Goal: Task Accomplishment & Management: Manage account settings

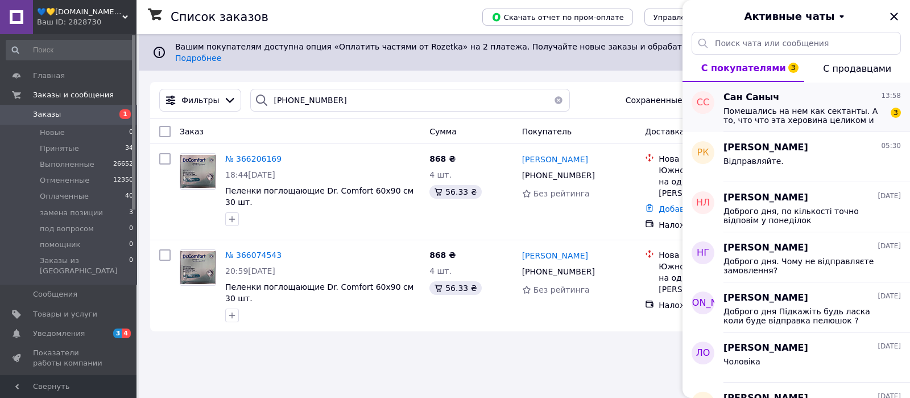
click at [822, 125] on span "Помешались на нем как сектанты. А то, что что эта херовина целиком и полностью …" at bounding box center [804, 115] width 162 height 18
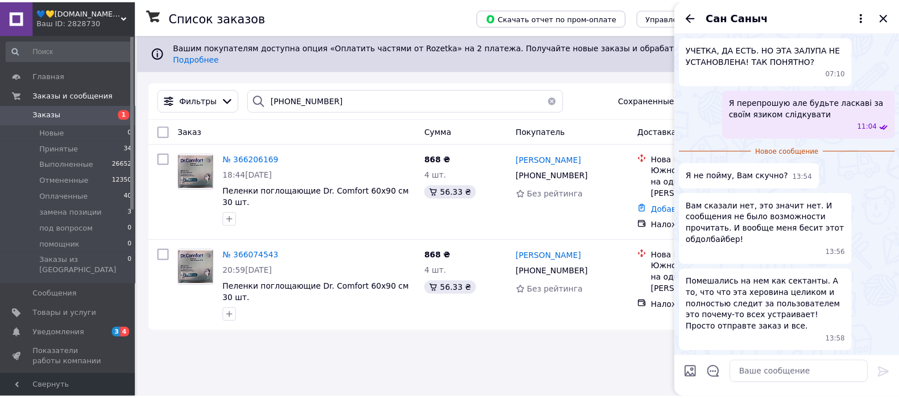
scroll to position [682, 0]
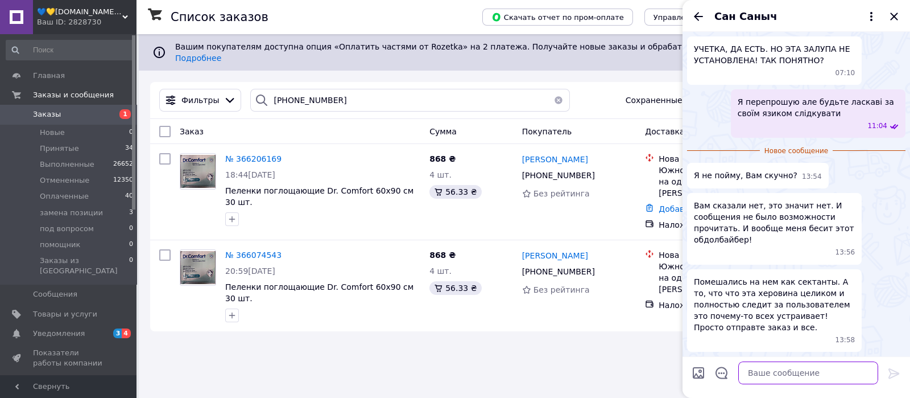
click at [783, 370] on textarea at bounding box center [808, 372] width 140 height 23
click at [104, 338] on span "Уведомления" at bounding box center [69, 333] width 72 height 10
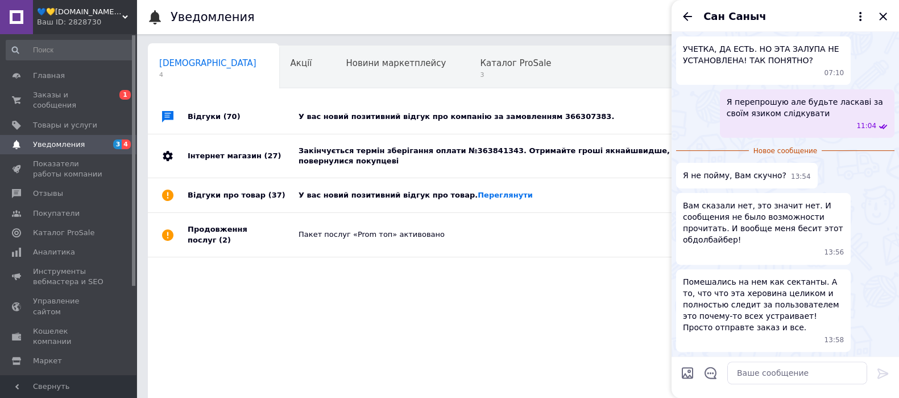
click at [418, 118] on div "У вас новий позитивний відгук про компанію за замовленням 366307383." at bounding box center [531, 116] width 464 height 10
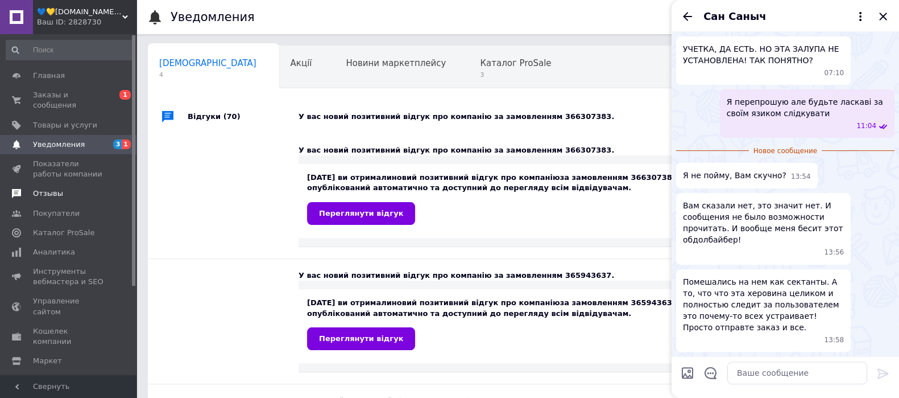
click at [73, 198] on span "Отзывы" at bounding box center [69, 193] width 72 height 10
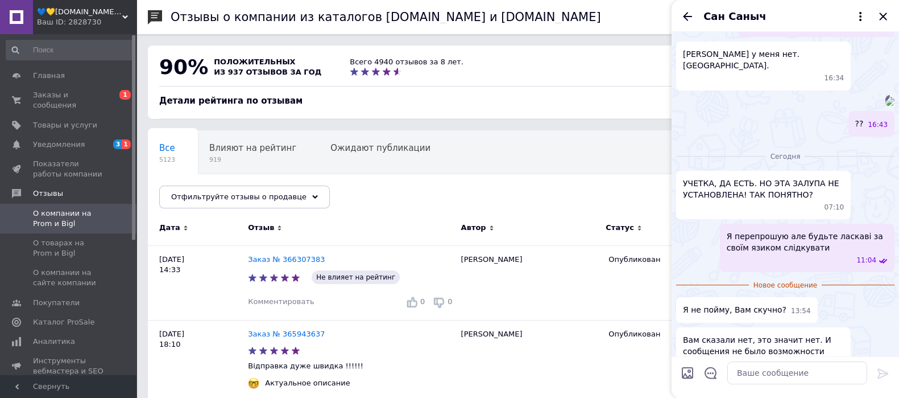
scroll to position [541, 0]
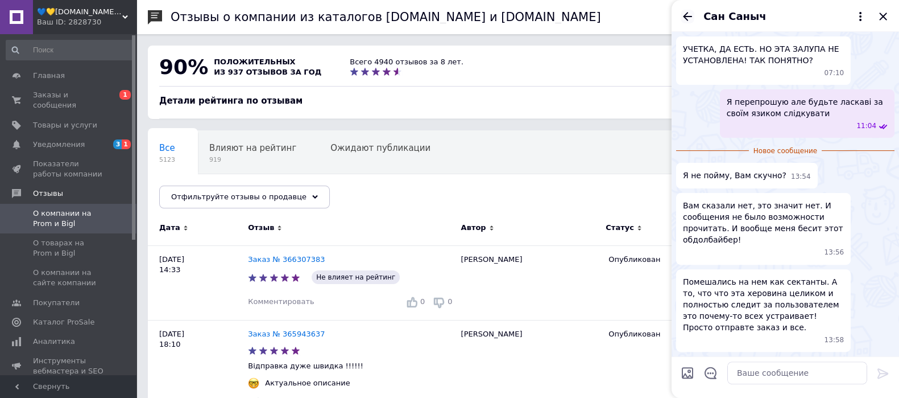
click at [691, 20] on icon "Назад" at bounding box center [688, 17] width 14 height 14
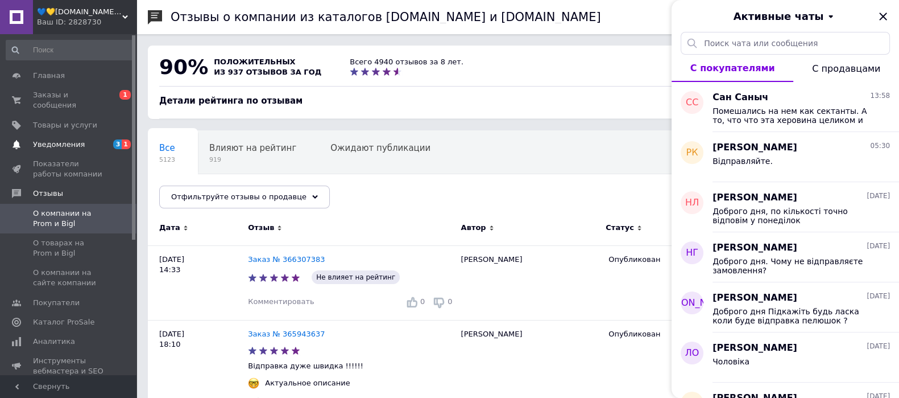
click at [75, 150] on span "Уведомления" at bounding box center [59, 144] width 52 height 10
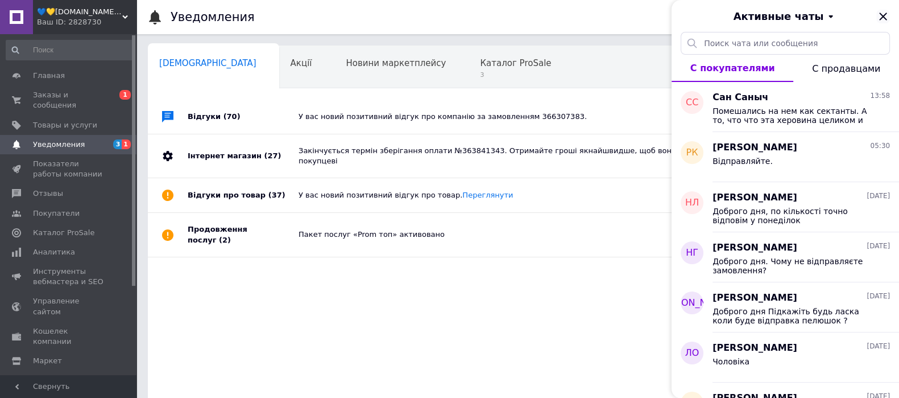
click at [884, 14] on icon "Закрыть" at bounding box center [883, 17] width 14 height 14
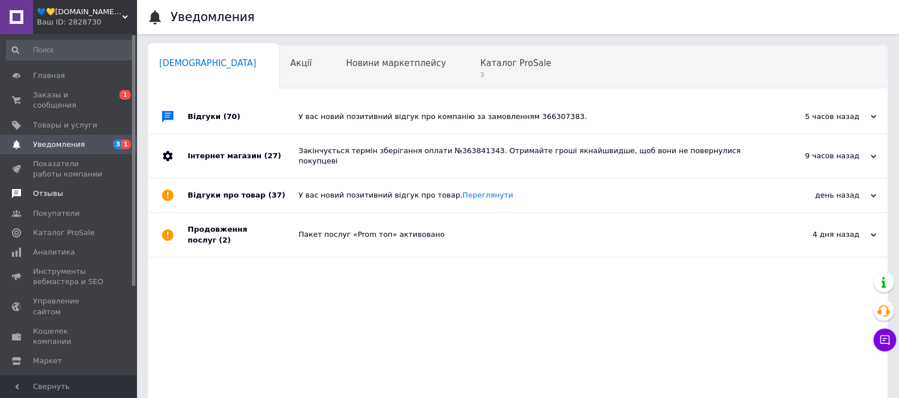
click at [71, 198] on span "Отзывы" at bounding box center [69, 193] width 72 height 10
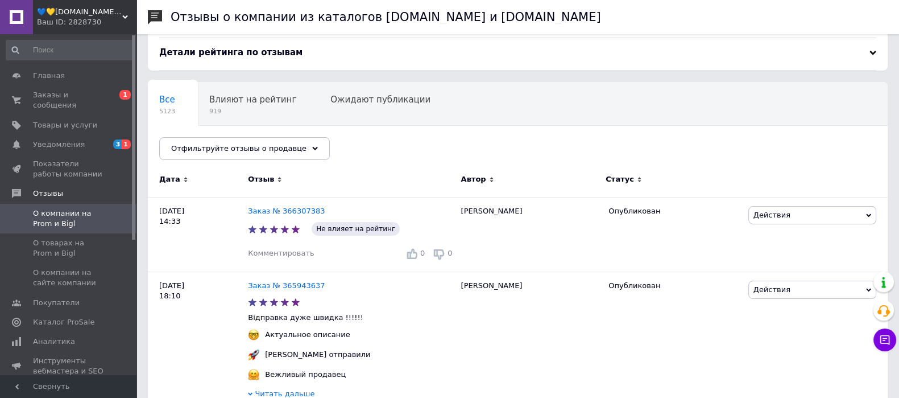
scroll to position [71, 0]
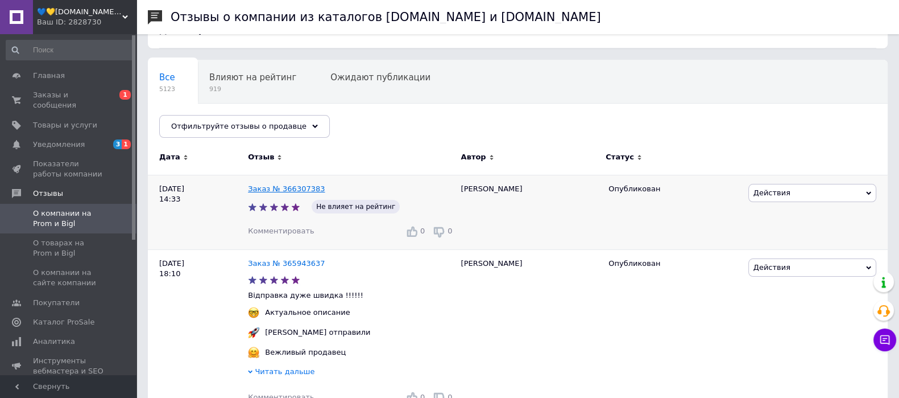
click at [315, 193] on link "Заказ № 366307383" at bounding box center [286, 188] width 77 height 9
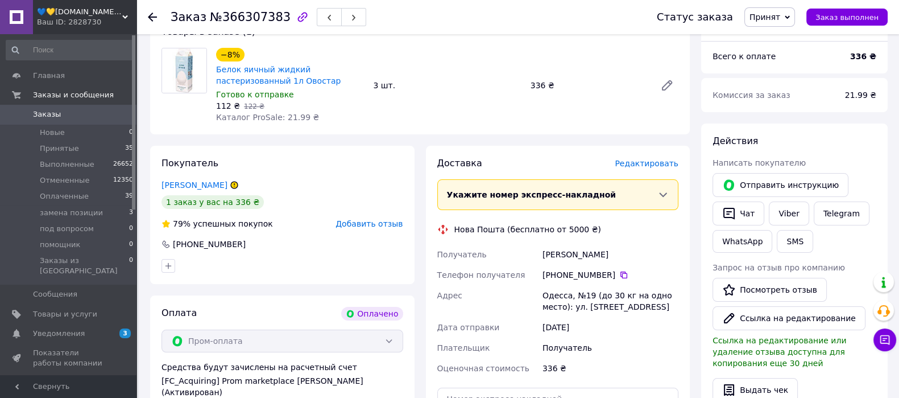
scroll to position [142, 0]
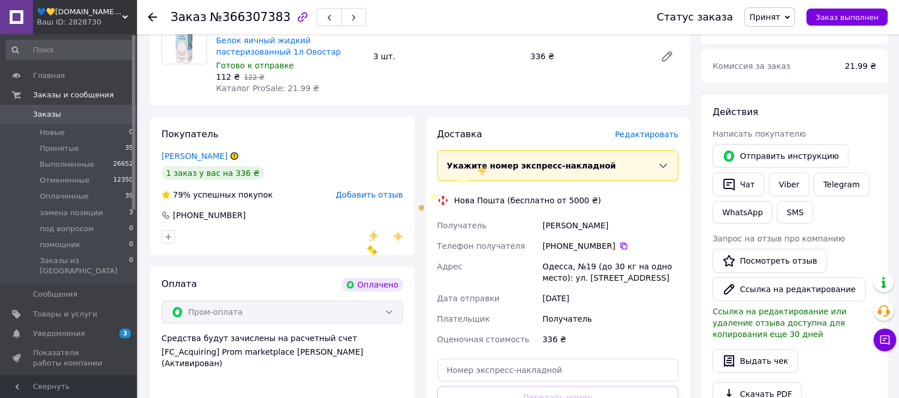
click at [368, 199] on span "Добавить отзыв" at bounding box center [369, 194] width 67 height 9
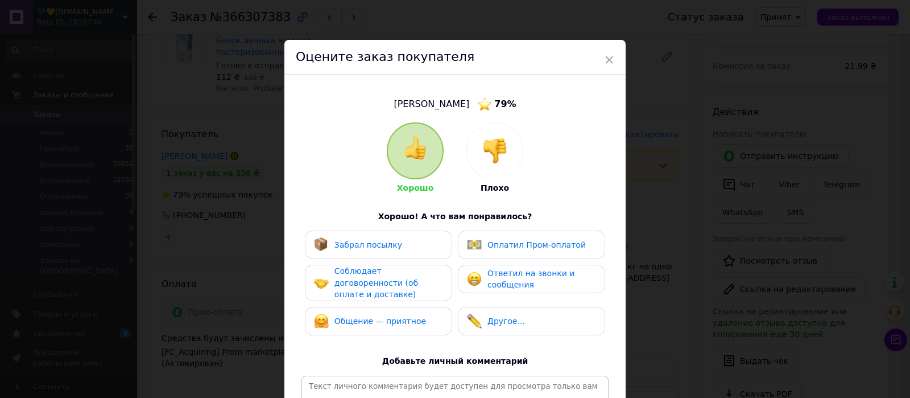
click at [654, 126] on div "× Оцените заказ покупателя [PERSON_NAME] 79 % Хорошо Плохо Хорошо! А что вам по…" at bounding box center [455, 199] width 910 height 398
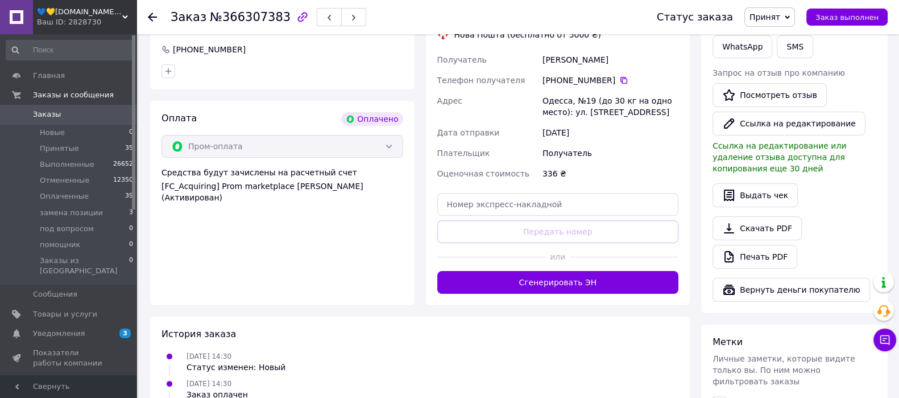
scroll to position [355, 0]
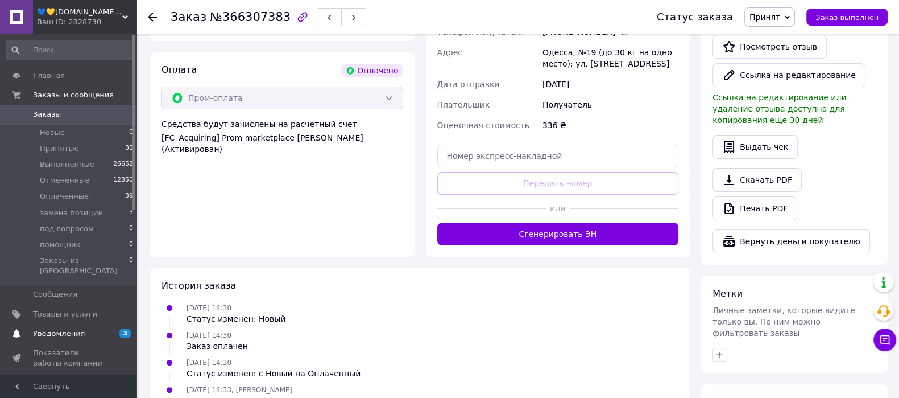
click at [57, 338] on span "Уведомления" at bounding box center [59, 333] width 52 height 10
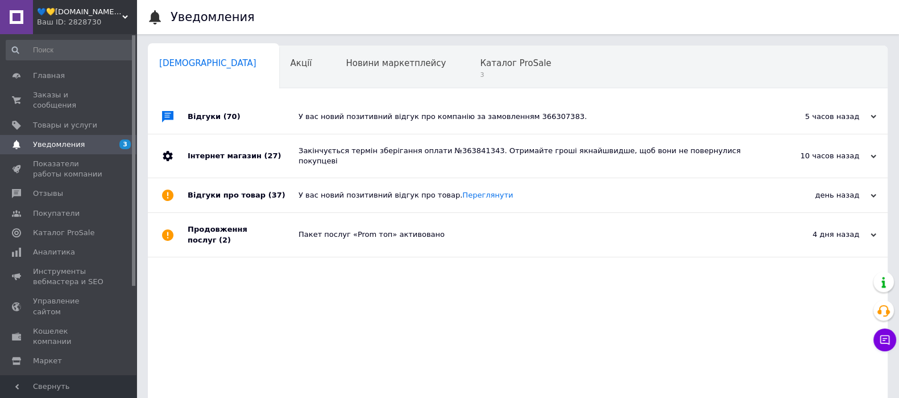
click at [416, 149] on div "Закінчується термін зберігання оплати №363841343. Отримайте гроші якнайшвидше, …" at bounding box center [531, 156] width 464 height 20
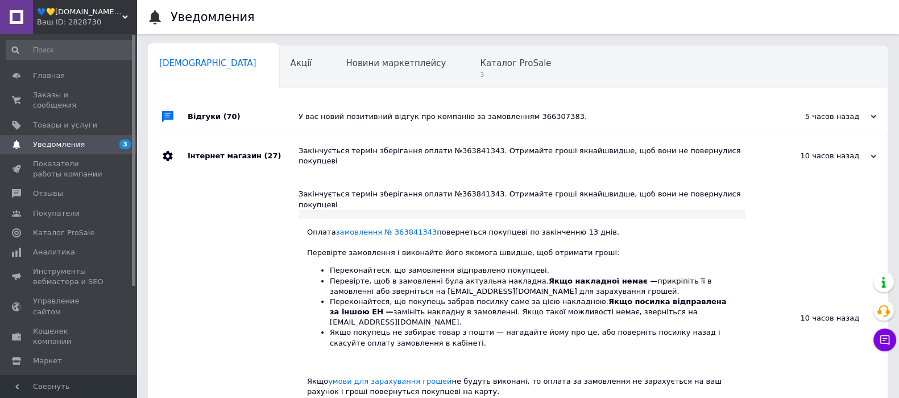
click at [427, 114] on div "У вас новий позитивний відгук про компанію за замовленням 366307383." at bounding box center [531, 116] width 464 height 10
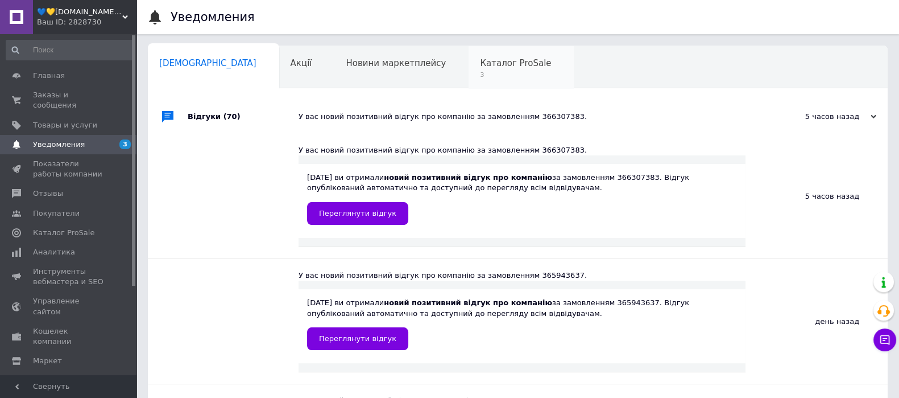
click at [480, 75] on span "3" at bounding box center [515, 75] width 71 height 9
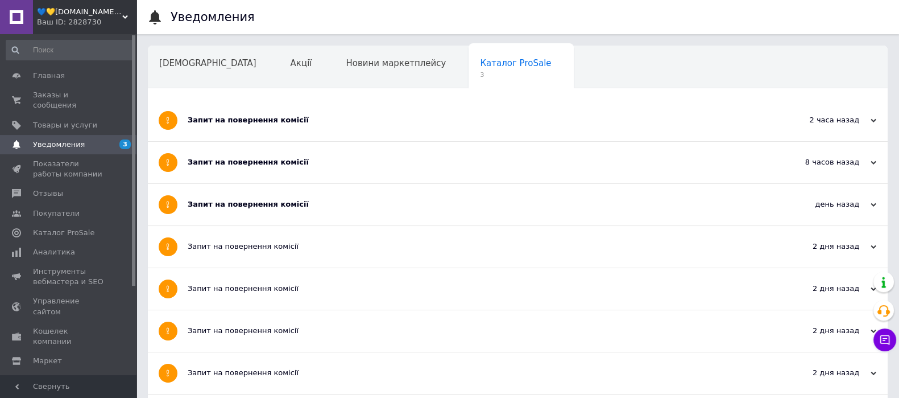
click at [246, 203] on div "Запит на повернення комісії" at bounding box center [475, 204] width 575 height 10
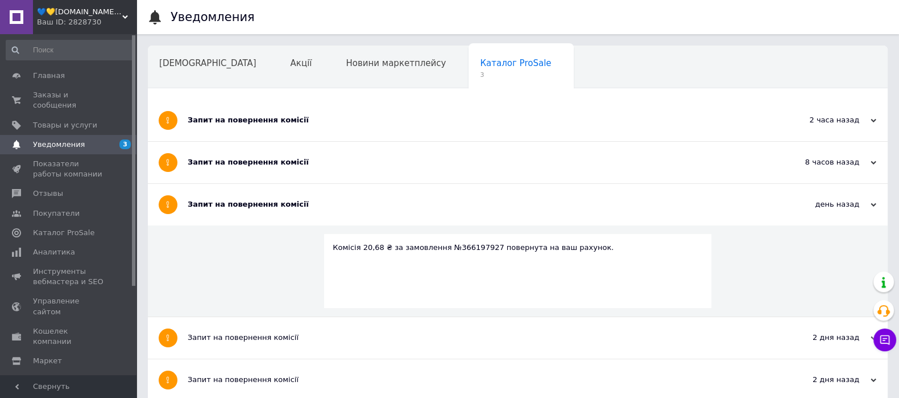
click at [250, 171] on div "Запит на повернення комісії" at bounding box center [475, 163] width 575 height 42
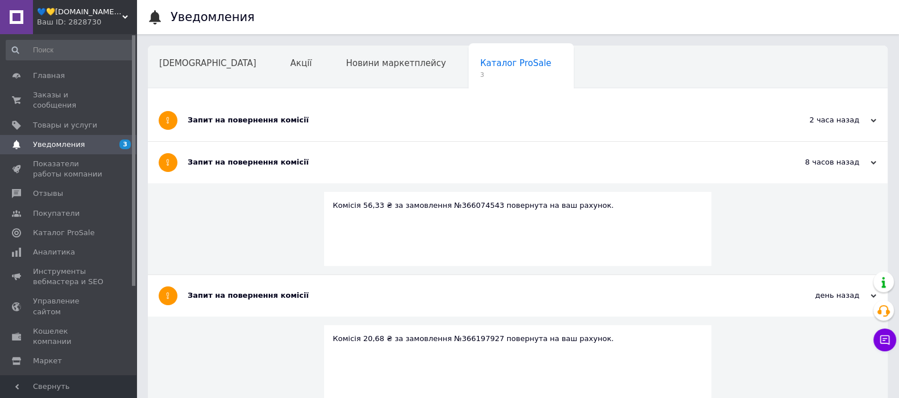
click at [257, 122] on div "Запит на повернення комісії" at bounding box center [475, 120] width 575 height 10
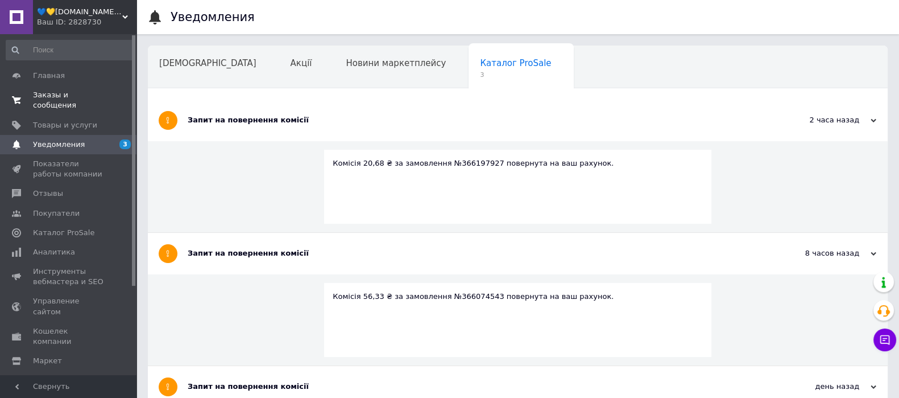
click at [76, 106] on span "Заказы и сообщения" at bounding box center [69, 100] width 72 height 20
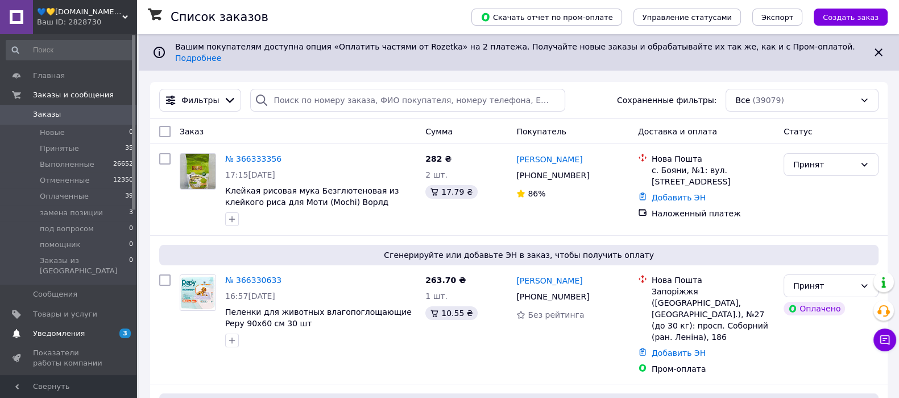
click at [82, 338] on span "Уведомления" at bounding box center [59, 333] width 52 height 10
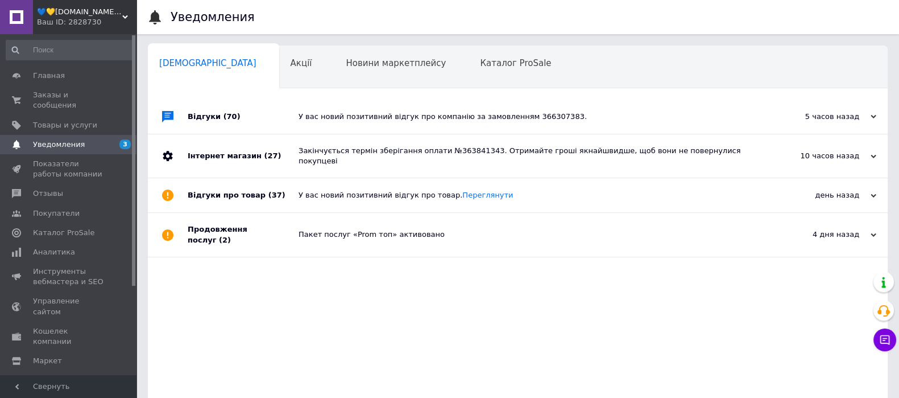
click at [400, 200] on div "У вас новий позитивний відгук про товар. [GEOGRAPHIC_DATA]" at bounding box center [531, 195] width 464 height 10
